Goal: Transaction & Acquisition: Purchase product/service

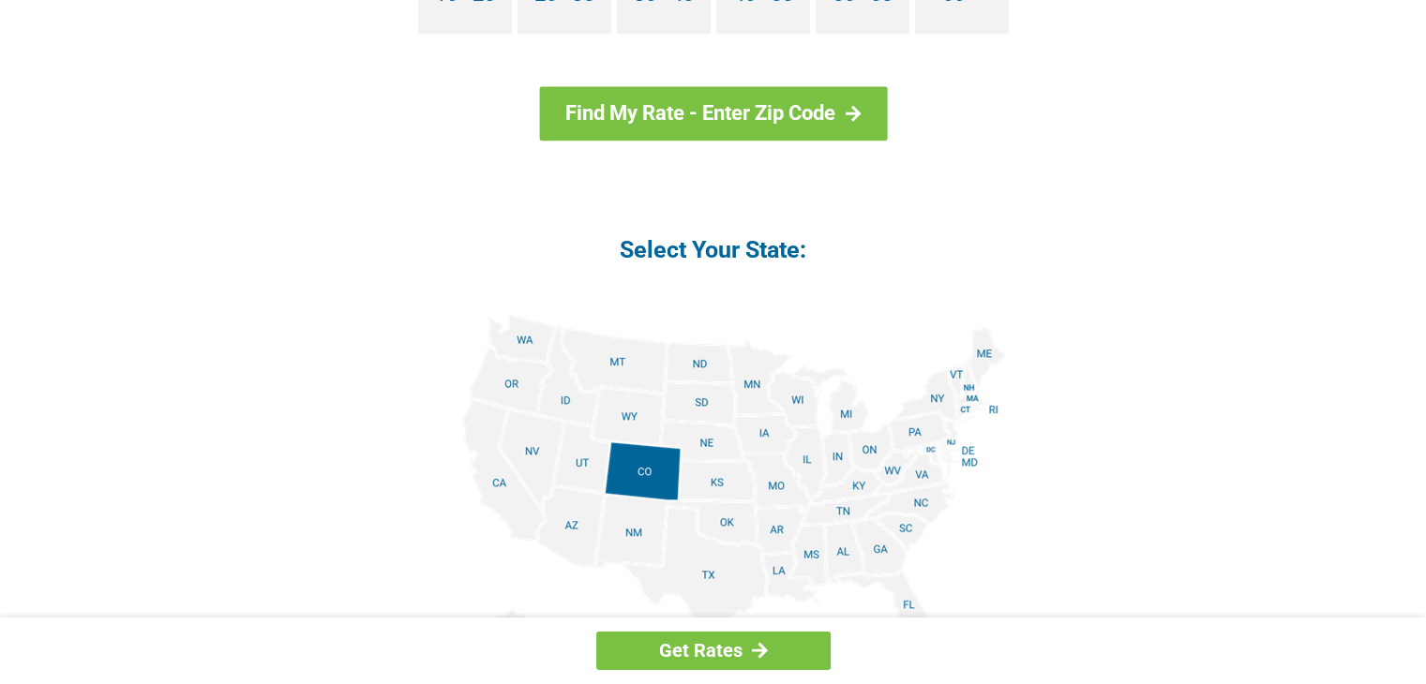
scroll to position [2062, 0]
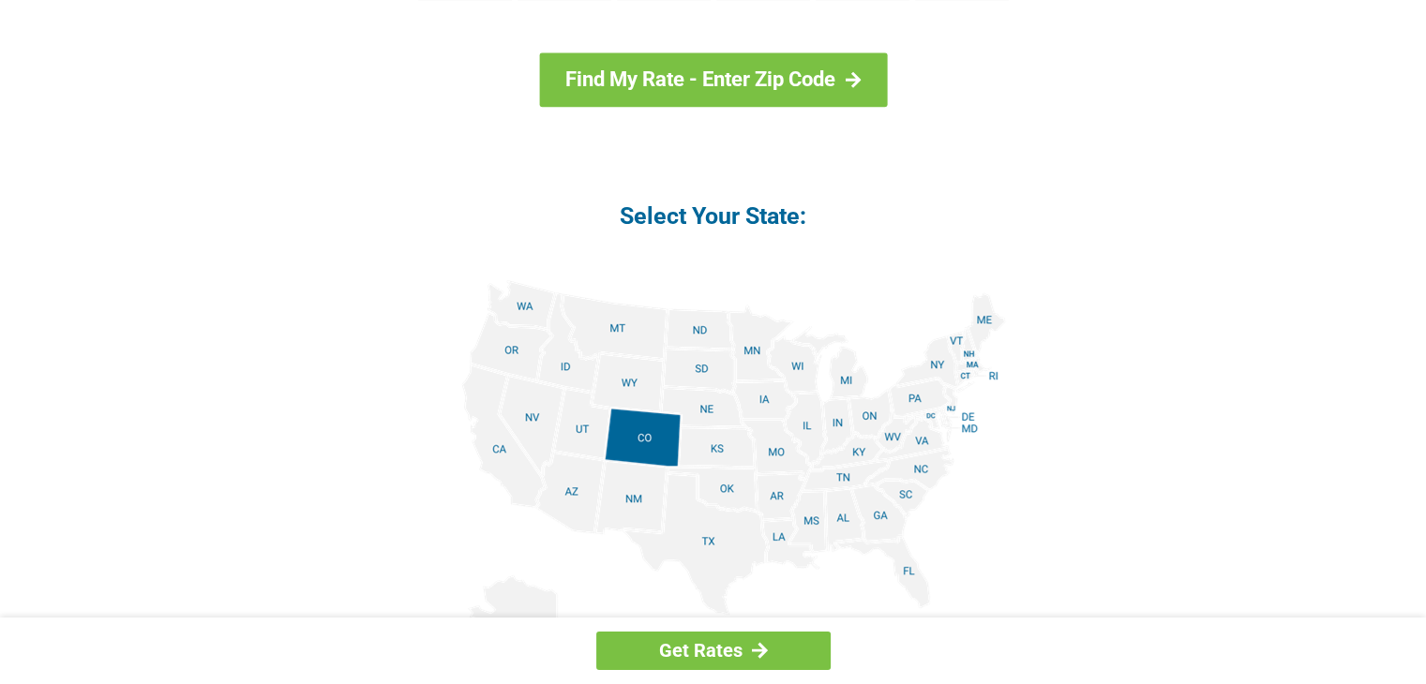
click at [721, 443] on img at bounding box center [713, 491] width 585 height 423
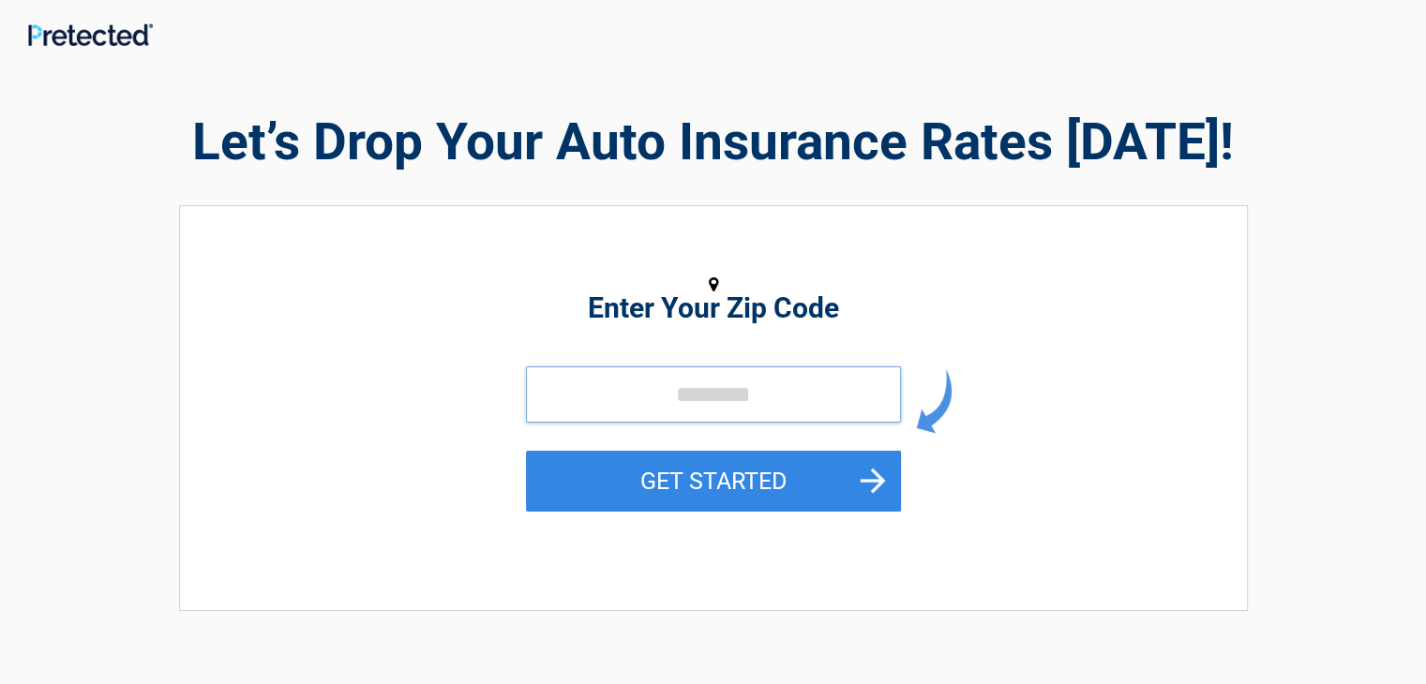
click at [649, 391] on input "tel" at bounding box center [713, 395] width 375 height 56
type input "*****"
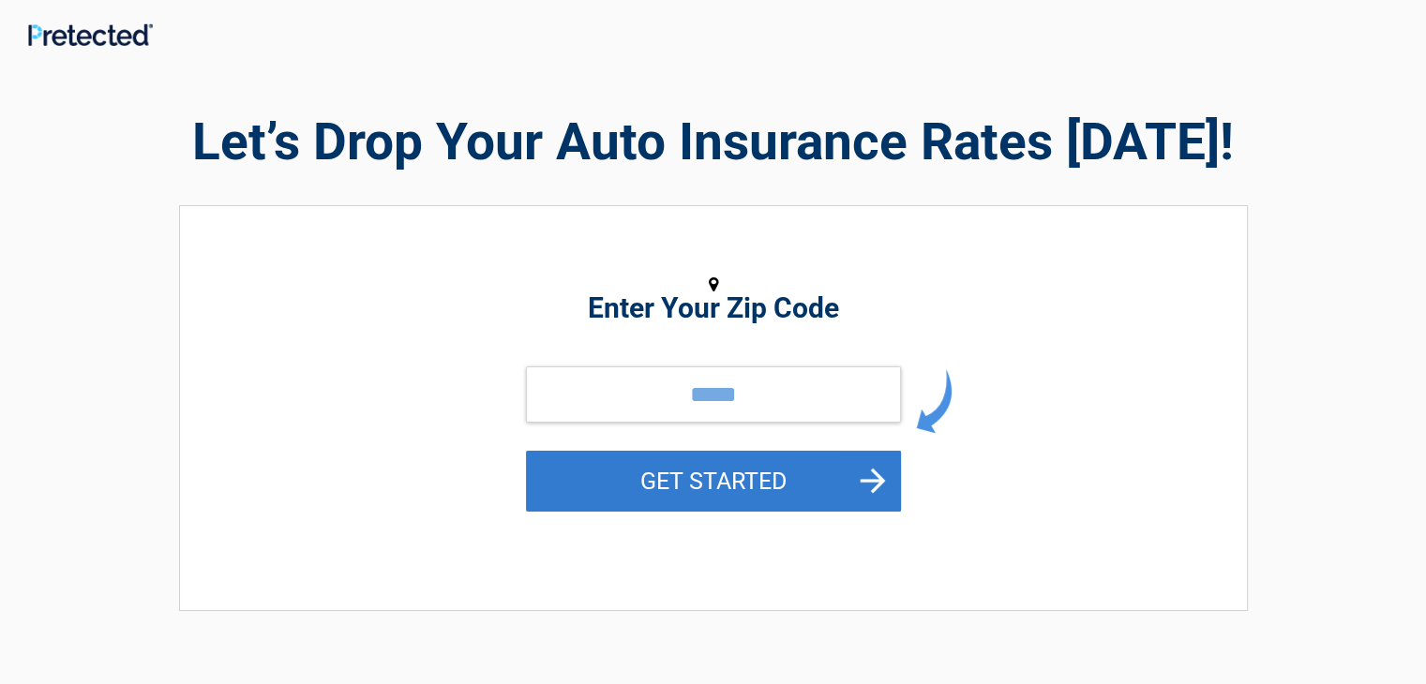
click at [784, 473] on button "GET STARTED" at bounding box center [713, 481] width 375 height 61
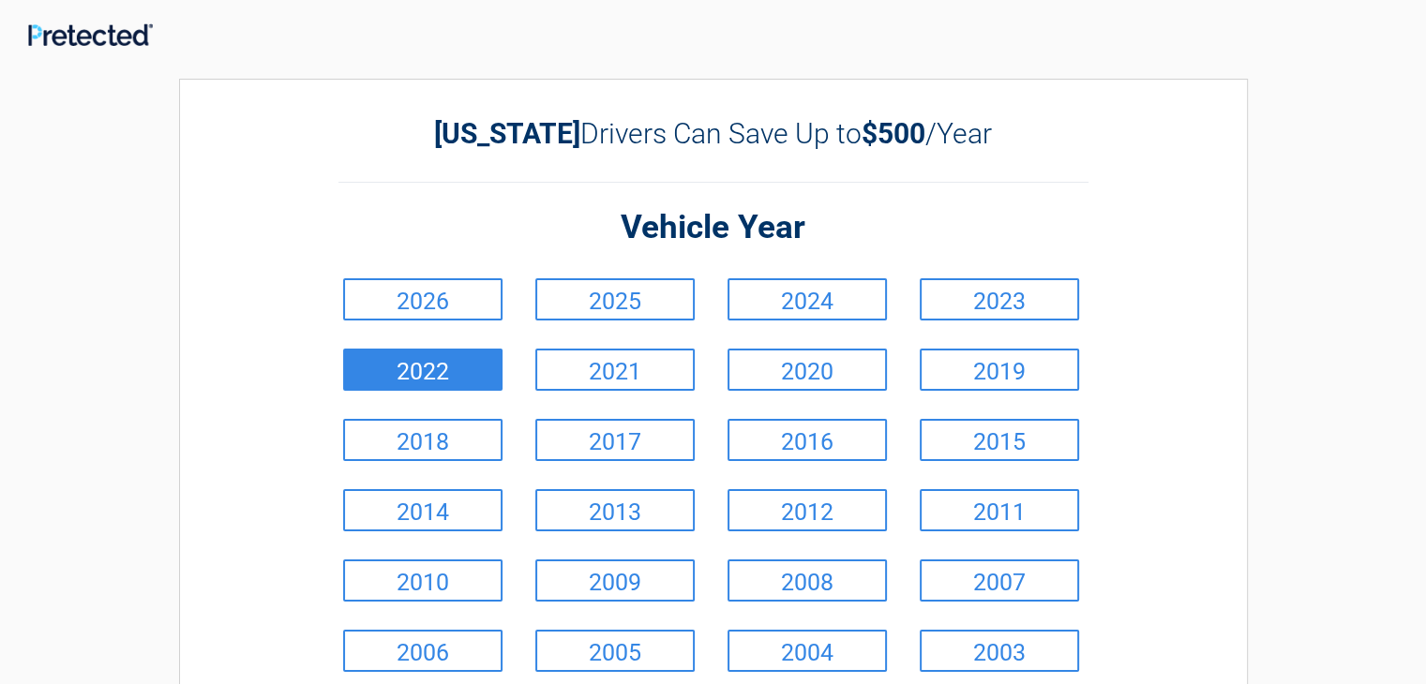
click at [457, 372] on link "2022" at bounding box center [422, 370] width 159 height 42
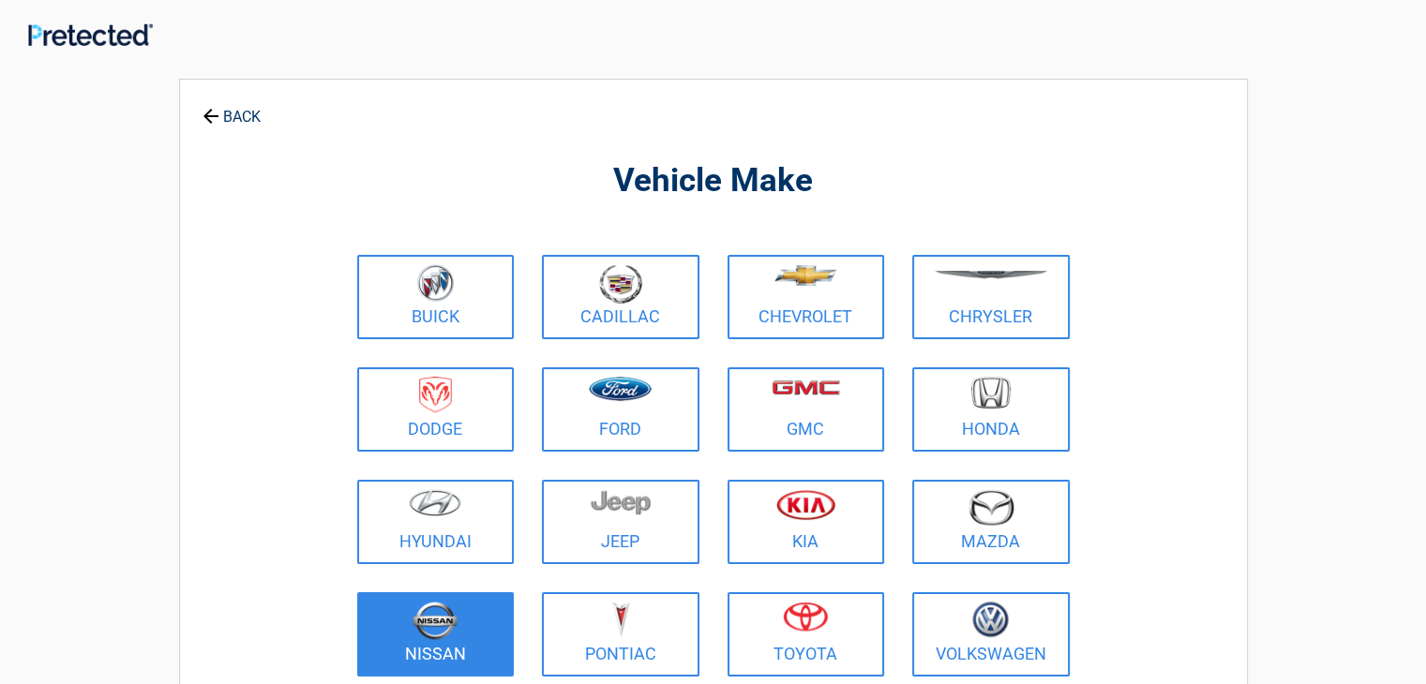
click at [484, 631] on figure at bounding box center [435, 623] width 135 height 42
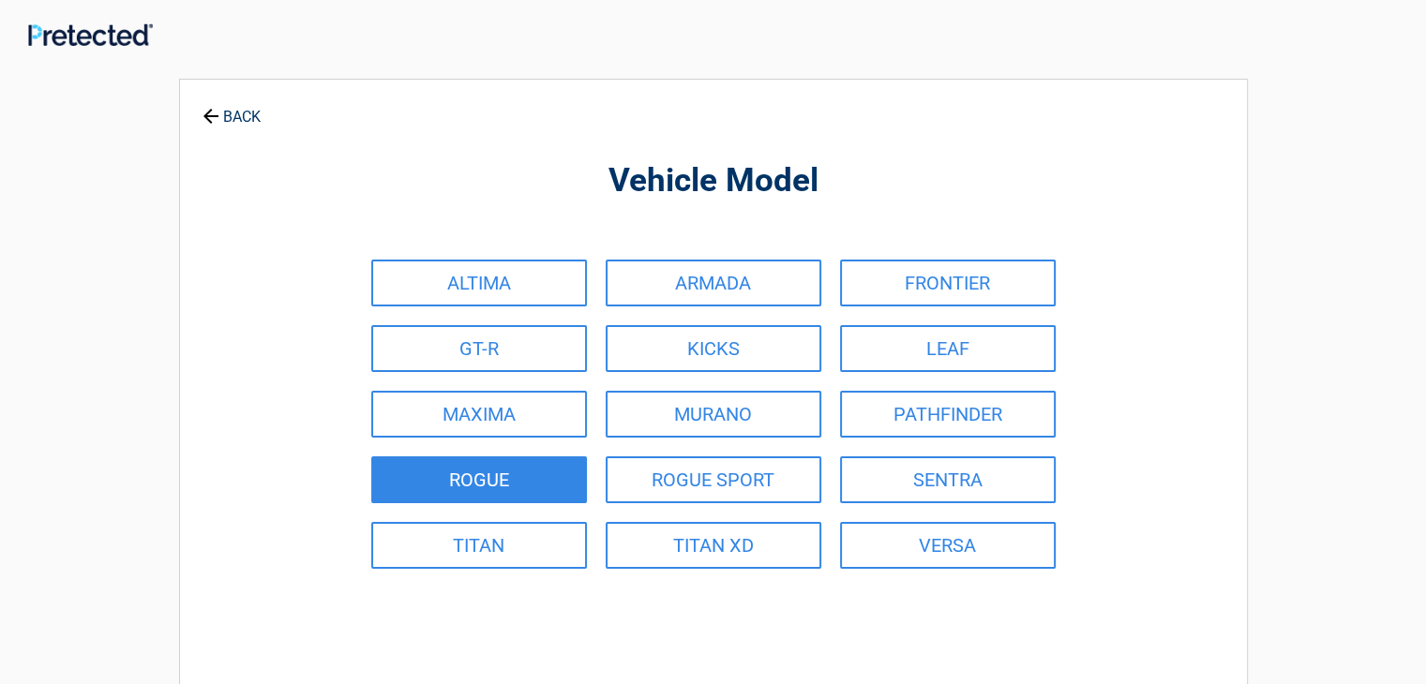
click at [525, 484] on link "ROGUE" at bounding box center [479, 480] width 216 height 47
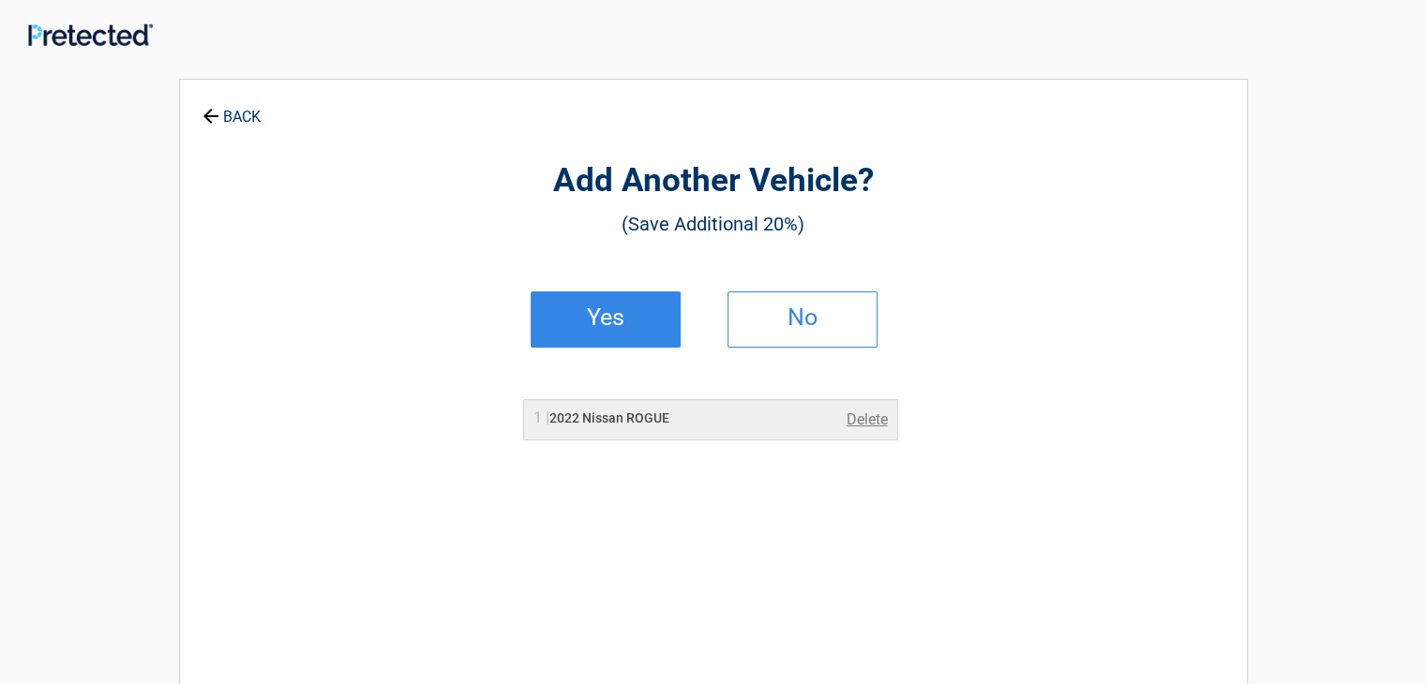
click at [661, 312] on link "Yes" at bounding box center [606, 320] width 150 height 56
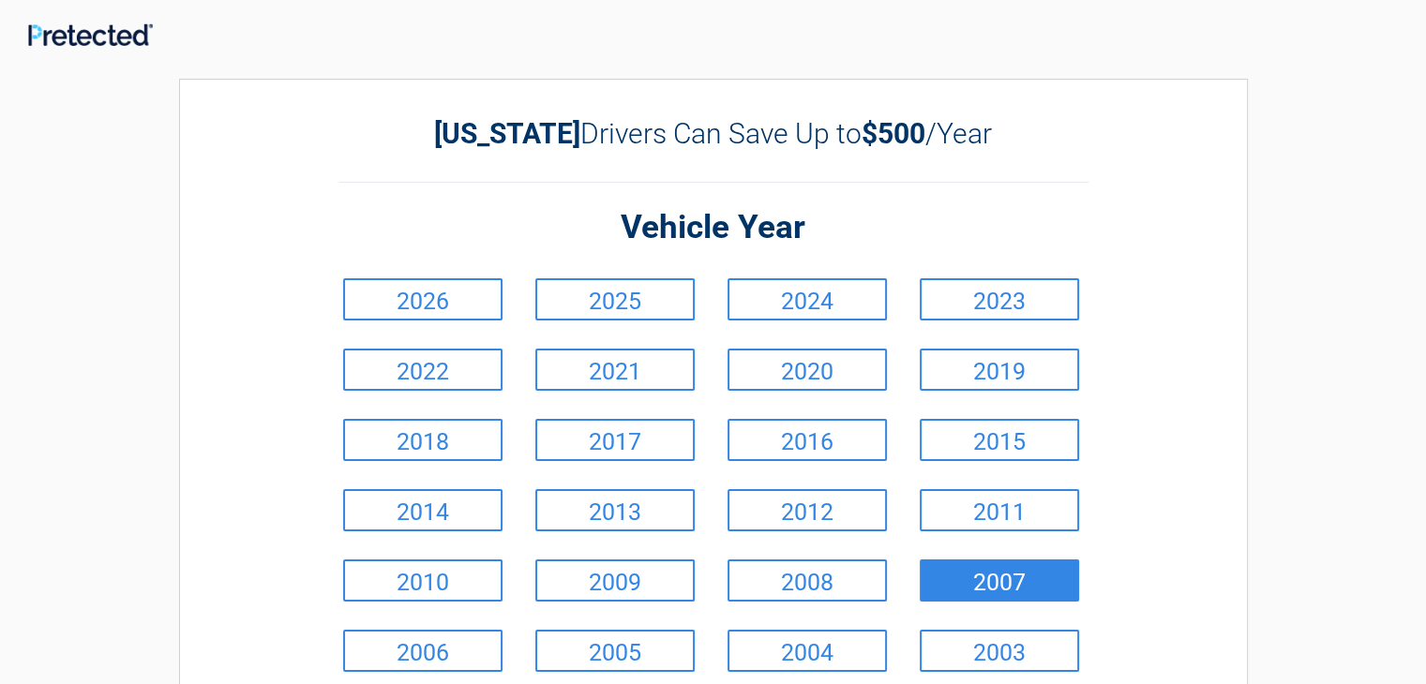
click at [958, 575] on link "2007" at bounding box center [999, 581] width 159 height 42
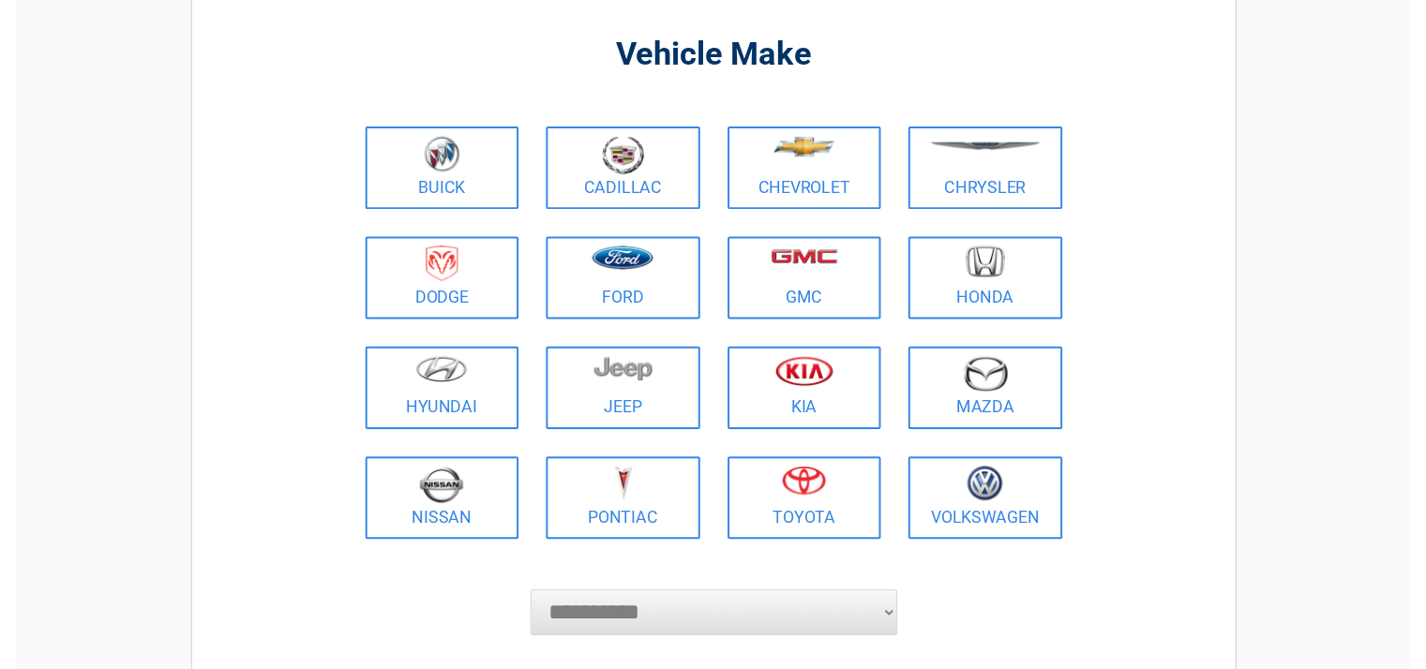
scroll to position [94, 0]
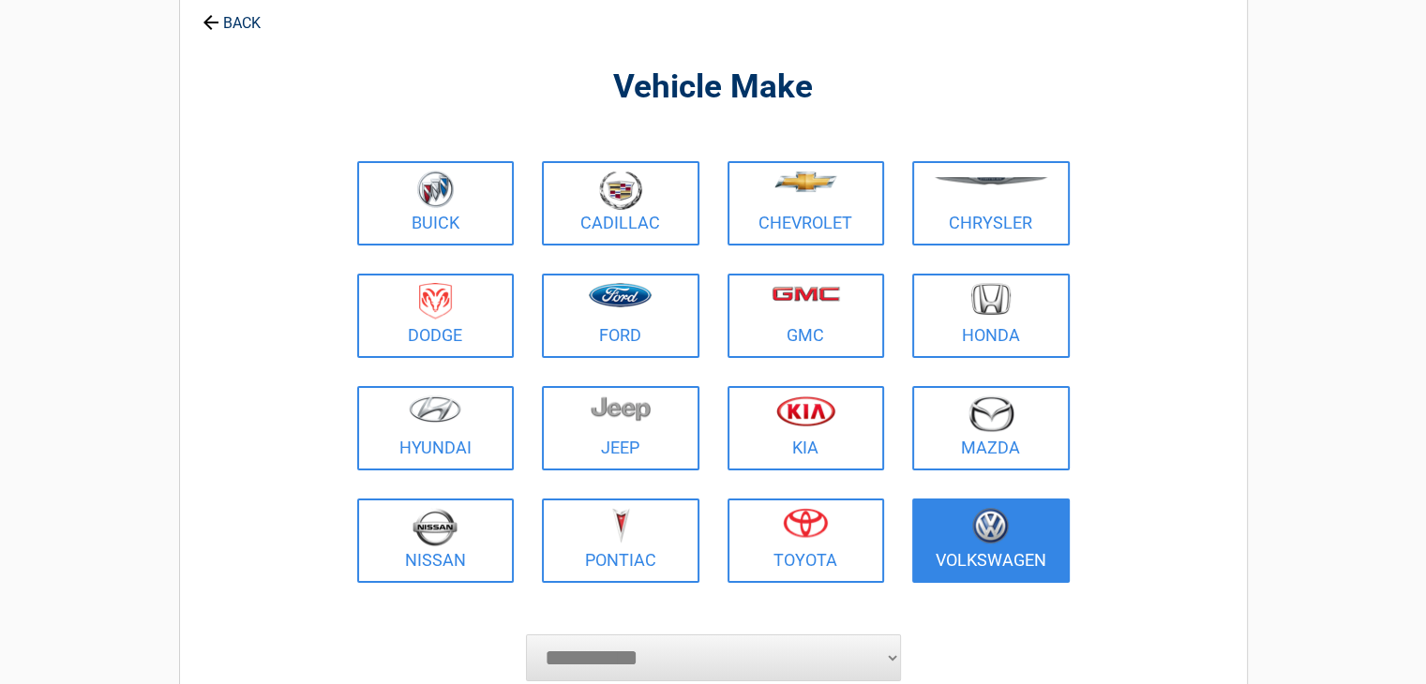
click at [1032, 562] on link "Volkswagen" at bounding box center [990, 541] width 157 height 84
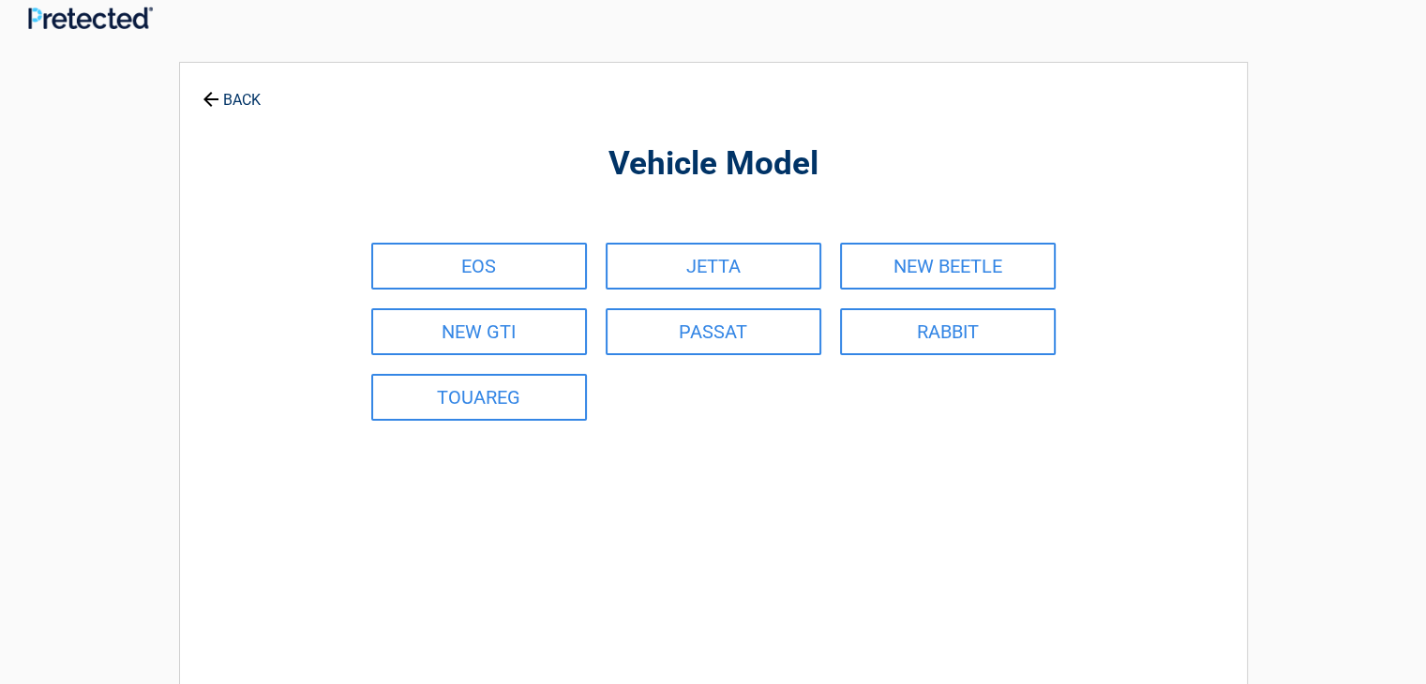
scroll to position [0, 0]
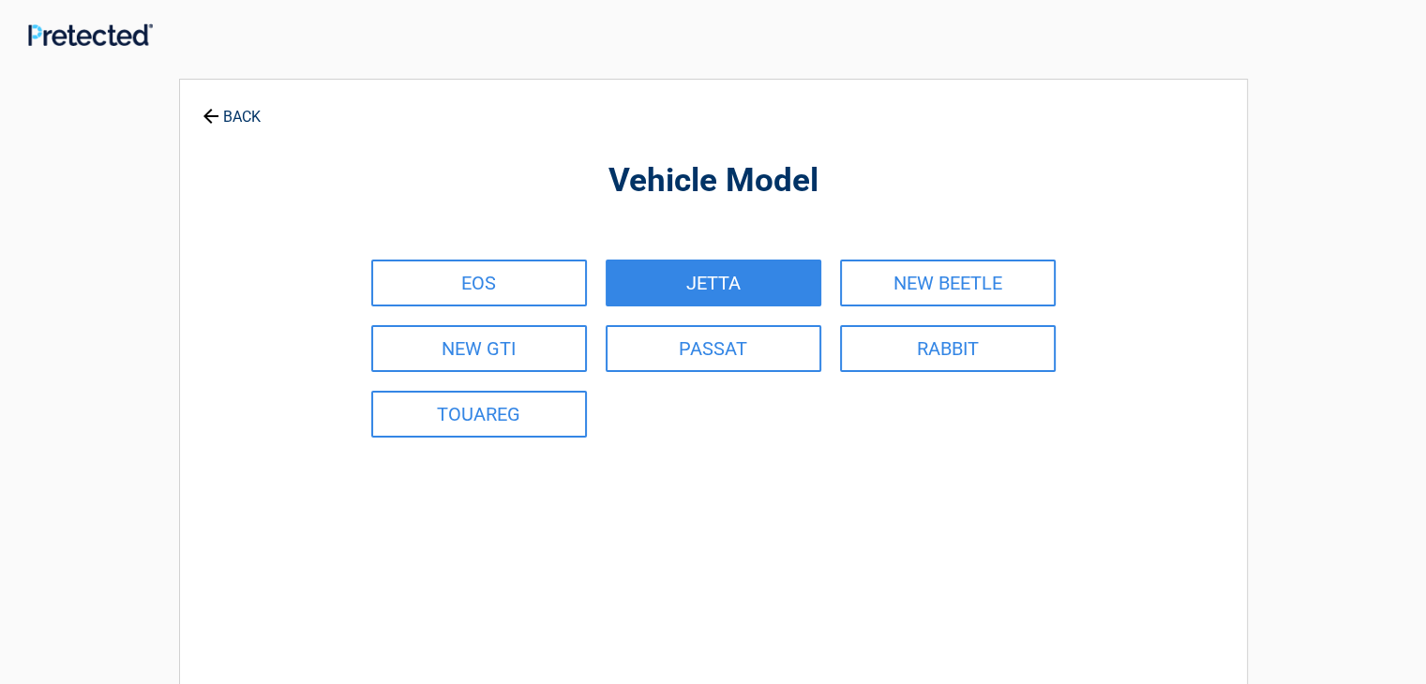
click at [719, 281] on link "JETTA" at bounding box center [714, 283] width 216 height 47
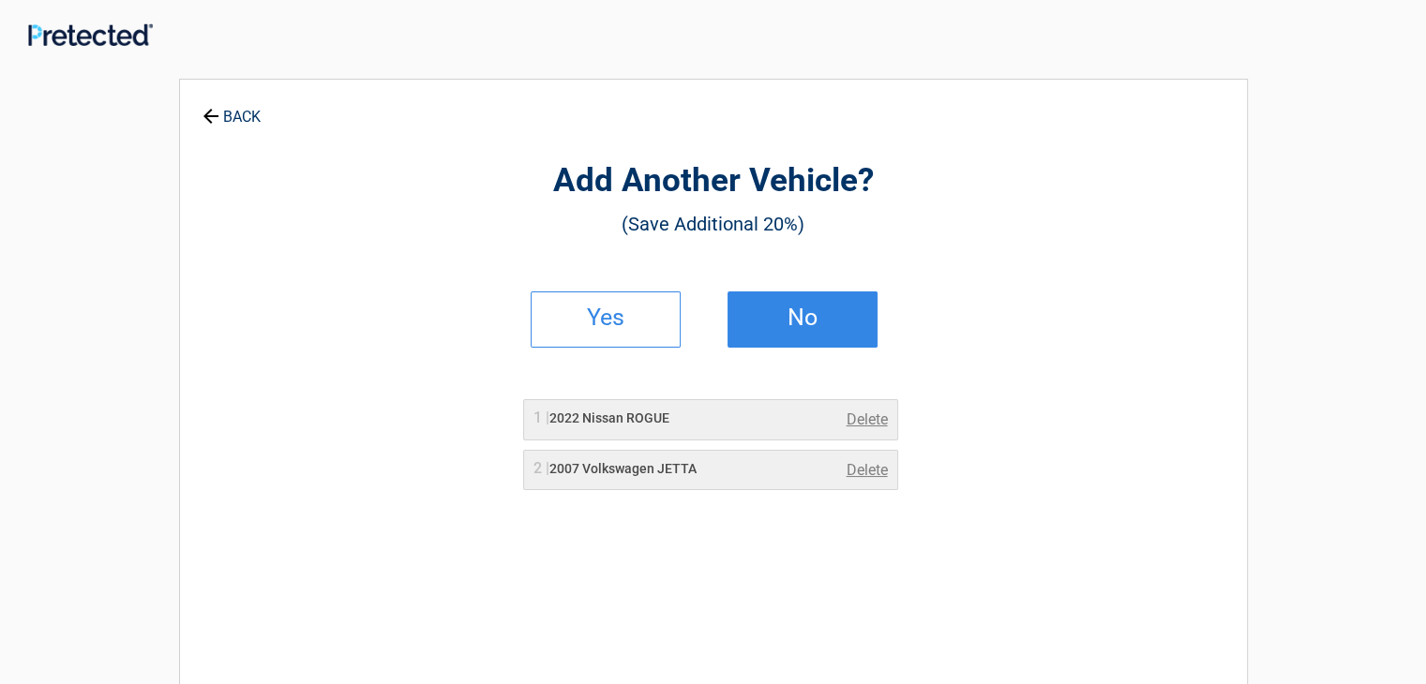
click at [779, 330] on link "No" at bounding box center [802, 320] width 150 height 56
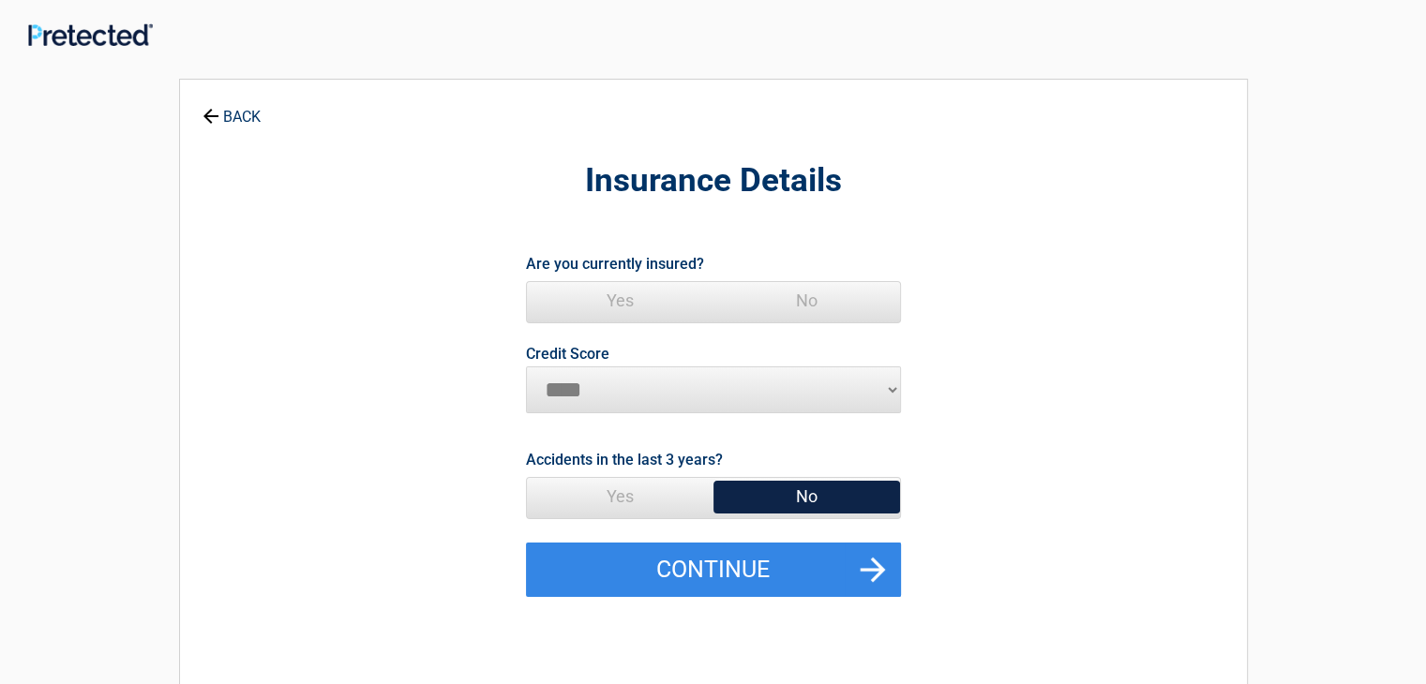
click at [622, 295] on span "Yes" at bounding box center [620, 300] width 187 height 37
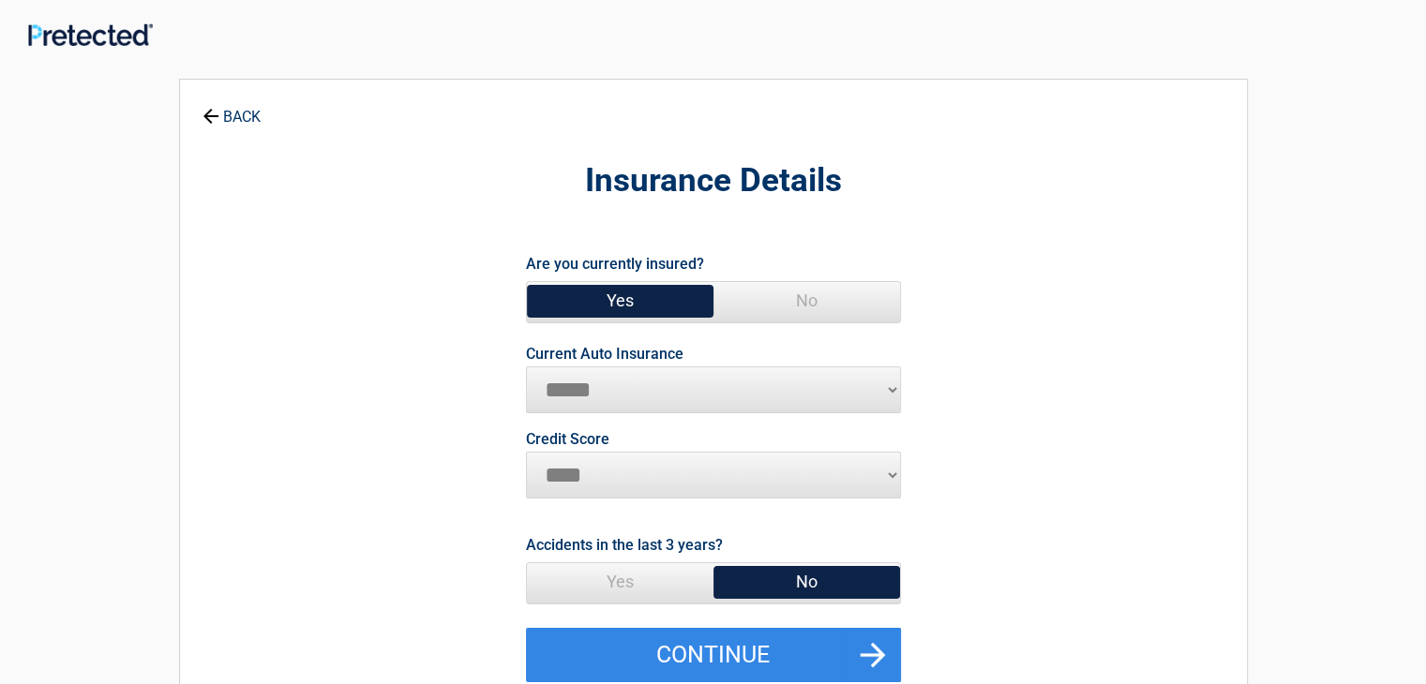
click at [796, 575] on span "No" at bounding box center [806, 581] width 187 height 37
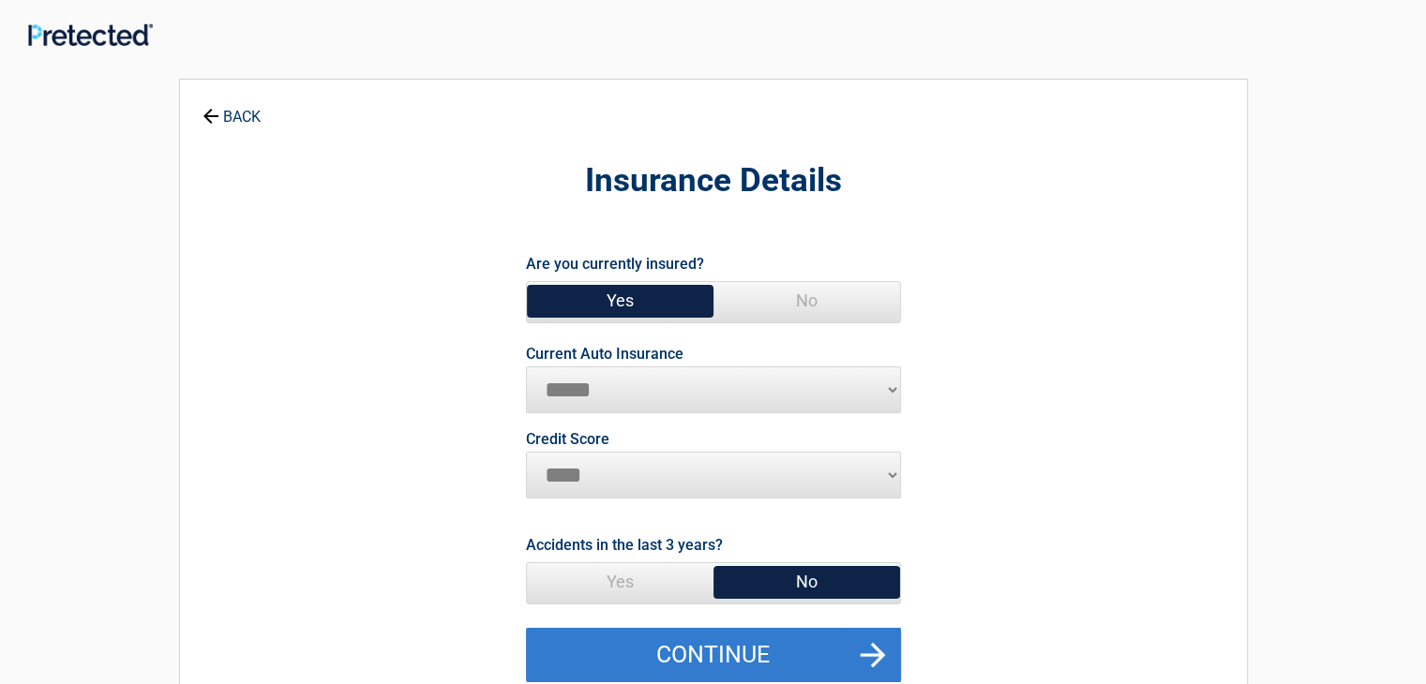
click at [809, 643] on button "Continue" at bounding box center [713, 655] width 375 height 54
